Goal: Task Accomplishment & Management: Manage account settings

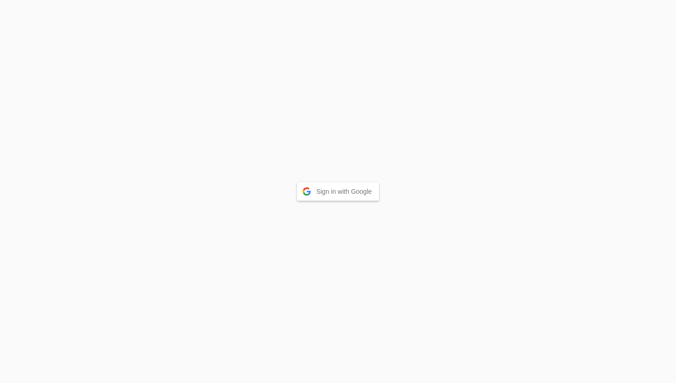
click at [344, 195] on button "Sign in with Google" at bounding box center [338, 191] width 82 height 18
